Goal: Communication & Community: Answer question/provide support

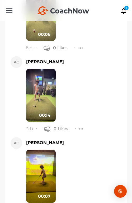
scroll to position [1510, 0]
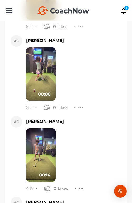
click at [45, 89] on img at bounding box center [41, 73] width 30 height 53
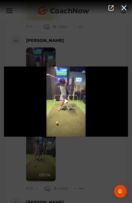
click at [66, 101] on span "Video Player" at bounding box center [66, 101] width 0 height 0
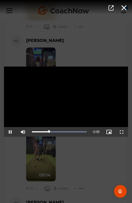
click at [81, 153] on div "Video Player is loading. Play Video Pause Mute Current Time 0:01 / Duration 0:0…" at bounding box center [66, 101] width 132 height 203
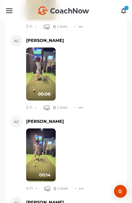
scroll to position [1624, 0]
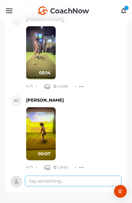
click at [78, 177] on textarea at bounding box center [73, 180] width 97 height 11
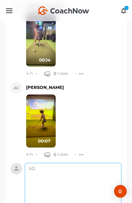
type textarea "L"
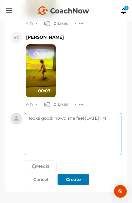
type textarea "looks good! howd she feel today? =)"
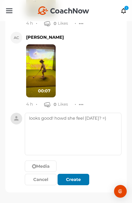
click at [79, 182] on div "Create" at bounding box center [73, 179] width 23 height 6
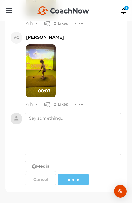
scroll to position [1658, 0]
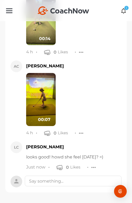
click at [123, 13] on icon at bounding box center [124, 11] width 6 height 6
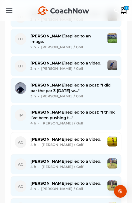
scroll to position [338, 0]
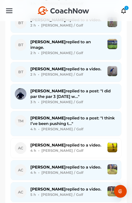
click at [62, 115] on span "Timothy M. replied to a post: "I think I’ve been pushing t..."" at bounding box center [72, 120] width 85 height 11
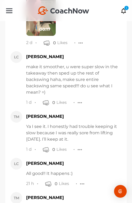
scroll to position [9187, 0]
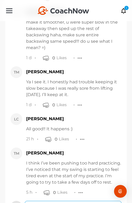
click at [75, 200] on textarea at bounding box center [73, 205] width 97 height 11
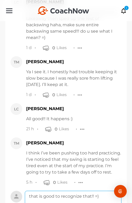
scroll to position [9250, 0]
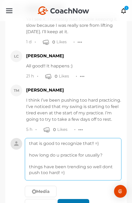
type textarea "that is good to recognize that!! =) how long do u practice for usually? things …"
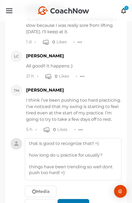
click at [77, 201] on div "submit" at bounding box center [74, 204] width 12 height 6
